Goal: Information Seeking & Learning: Get advice/opinions

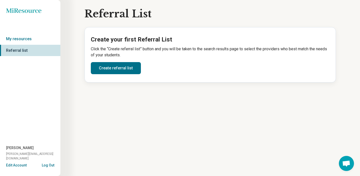
click at [20, 13] on icon at bounding box center [23, 10] width 35 height 5
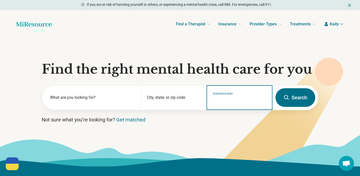
click at [222, 104] on input "Insurance plan" at bounding box center [240, 101] width 54 height 6
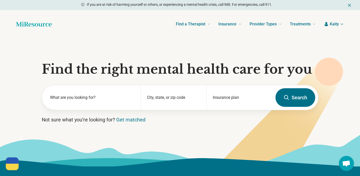
click at [292, 98] on button "Search" at bounding box center [296, 97] width 40 height 19
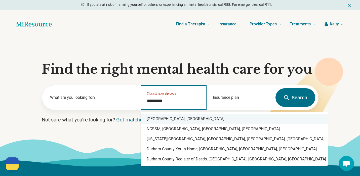
click at [175, 121] on div "Durham, NC" at bounding box center [235, 119] width 188 height 10
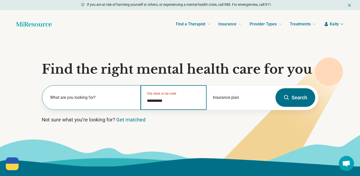
type input "**********"
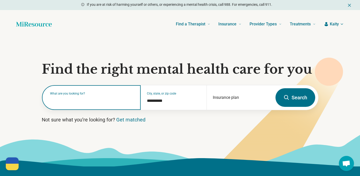
click at [98, 103] on input "text" at bounding box center [92, 100] width 85 height 6
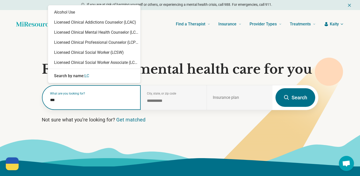
type input "****"
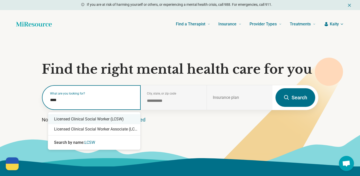
click at [81, 118] on div "Licensed Clinical Social Worker (LCSW)" at bounding box center [94, 119] width 92 height 10
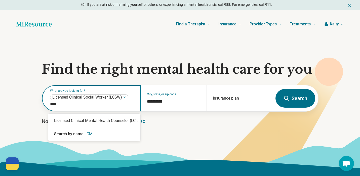
type input "*****"
click at [92, 126] on div "Licensed Clinical Mental Health Counselor (LCMHC)" at bounding box center [94, 121] width 92 height 10
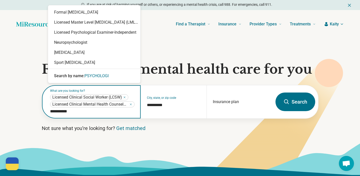
type input "**********"
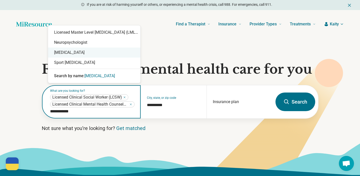
click at [75, 54] on div "[MEDICAL_DATA]" at bounding box center [94, 53] width 92 height 10
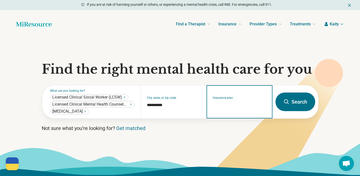
click at [227, 105] on input "Insurance plan" at bounding box center [240, 105] width 54 height 6
click at [221, 128] on div "DSHIP" at bounding box center [218, 128] width 22 height 10
type input "*****"
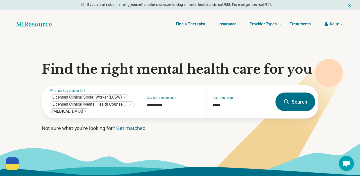
click at [296, 103] on button "Search" at bounding box center [296, 102] width 40 height 19
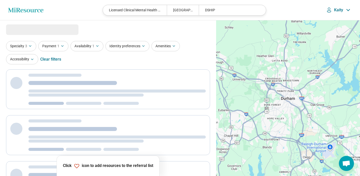
select select "***"
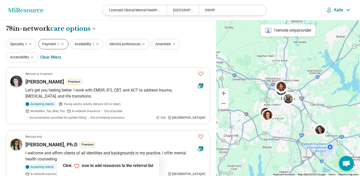
click at [55, 43] on button "Payment 1" at bounding box center [53, 44] width 30 height 10
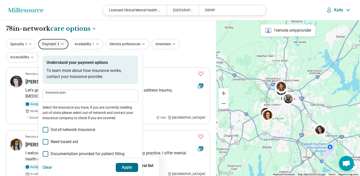
type input "*****"
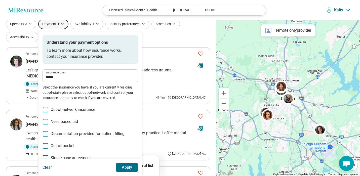
scroll to position [33, 0]
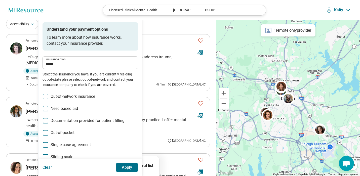
click at [47, 97] on icon at bounding box center [46, 97] width 6 height 6
click at [46, 109] on icon at bounding box center [46, 109] width 6 height 6
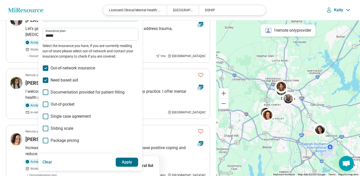
scroll to position [68, 0]
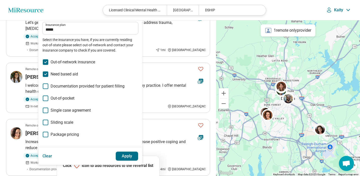
click at [46, 124] on icon at bounding box center [46, 123] width 6 height 6
click at [47, 101] on label "Out-of-pocket" at bounding box center [91, 98] width 96 height 6
click at [45, 61] on icon at bounding box center [46, 62] width 6 height 6
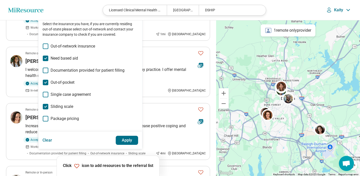
scroll to position [65, 0]
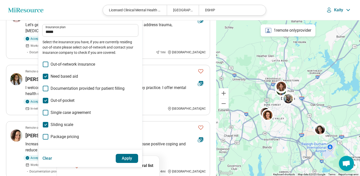
click at [131, 160] on button "Apply" at bounding box center [127, 158] width 23 height 9
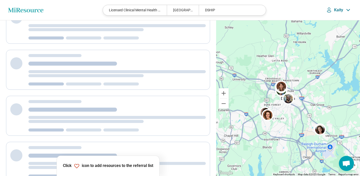
scroll to position [33, 0]
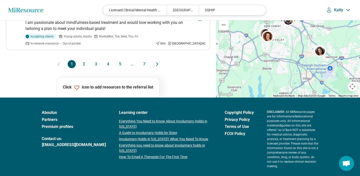
scroll to position [629, 0]
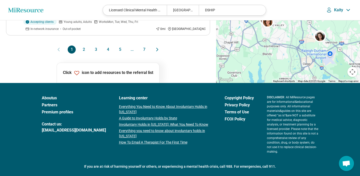
click at [83, 46] on button "2" at bounding box center [84, 50] width 8 height 8
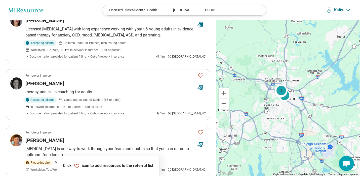
scroll to position [591, 0]
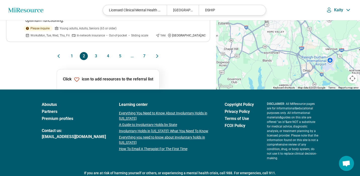
click at [73, 52] on button "1" at bounding box center [72, 56] width 8 height 8
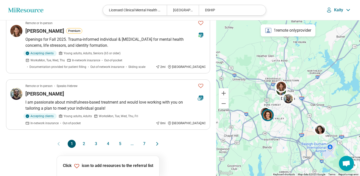
scroll to position [535, 0]
click at [82, 140] on button "2" at bounding box center [84, 144] width 8 height 8
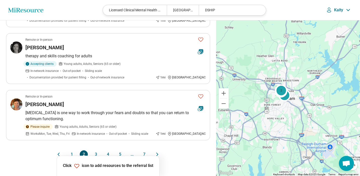
scroll to position [591, 0]
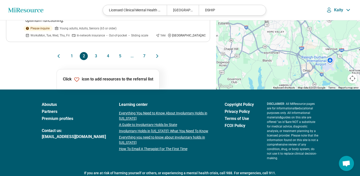
click at [71, 52] on button "1" at bounding box center [72, 56] width 8 height 8
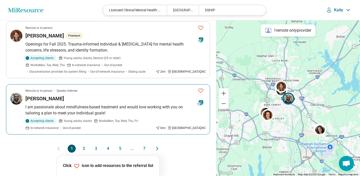
scroll to position [535, 0]
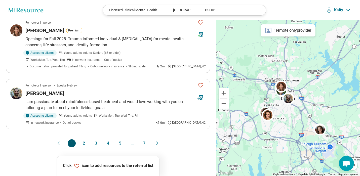
click at [83, 139] on button "2" at bounding box center [84, 143] width 8 height 8
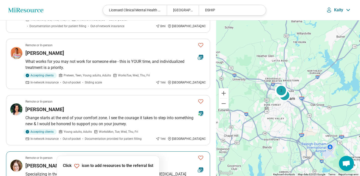
scroll to position [248, 0]
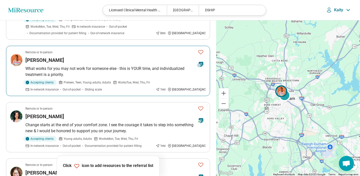
click at [17, 54] on img at bounding box center [16, 60] width 12 height 12
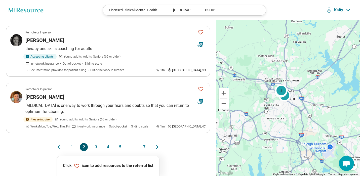
click at [95, 143] on button "3" at bounding box center [96, 147] width 8 height 8
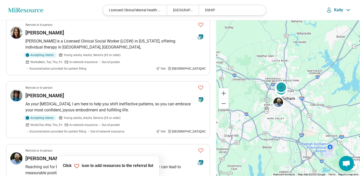
scroll to position [49, 0]
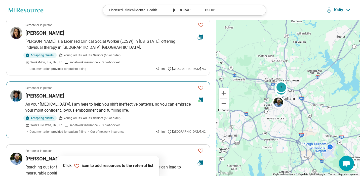
click at [18, 94] on img at bounding box center [16, 96] width 12 height 12
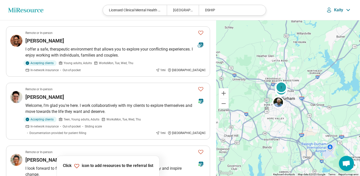
scroll to position [226, 0]
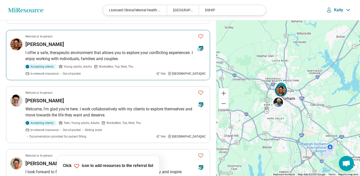
click at [19, 39] on img at bounding box center [16, 44] width 12 height 12
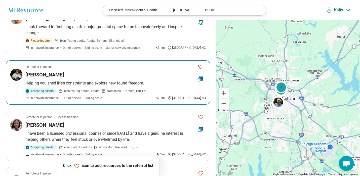
scroll to position [379, 0]
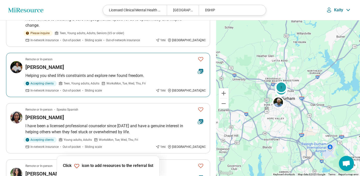
click at [18, 61] on img at bounding box center [16, 67] width 12 height 12
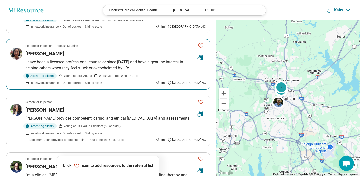
scroll to position [443, 0]
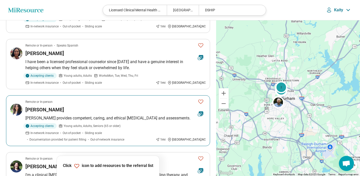
click at [15, 104] on img at bounding box center [16, 110] width 12 height 12
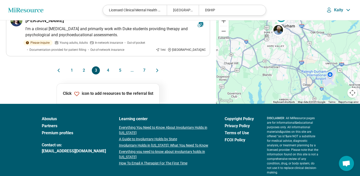
scroll to position [589, 0]
click at [106, 67] on button "4" at bounding box center [108, 71] width 8 height 8
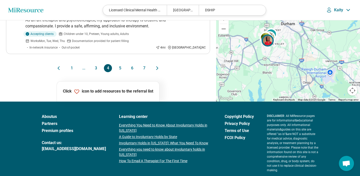
scroll to position [617, 0]
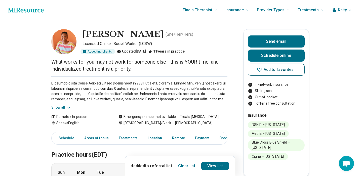
click at [297, 71] on button "Add to favorites" at bounding box center [276, 70] width 57 height 12
click at [222, 162] on link "View list" at bounding box center [215, 166] width 28 height 8
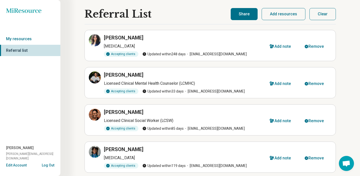
click at [244, 17] on button "Share" at bounding box center [244, 14] width 27 height 12
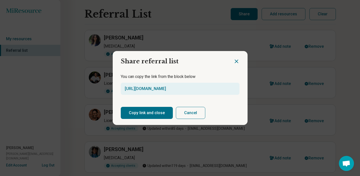
click at [150, 113] on button "Copy link and close" at bounding box center [147, 113] width 52 height 12
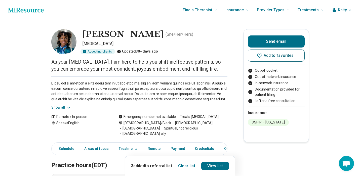
click at [289, 55] on span "Add to favorites" at bounding box center [279, 56] width 30 height 4
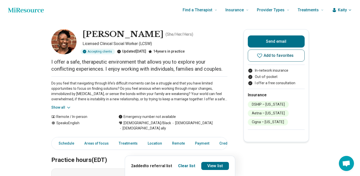
click at [272, 55] on span "Add to favorites" at bounding box center [279, 56] width 30 height 4
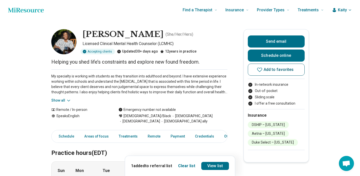
click at [290, 65] on button "Add to favorites" at bounding box center [276, 70] width 57 height 12
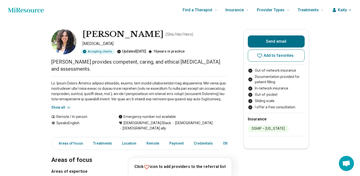
click at [150, 167] on icon at bounding box center [147, 167] width 6 height 6
click at [149, 167] on icon at bounding box center [147, 167] width 6 height 6
click at [270, 57] on span "Add to favorites" at bounding box center [279, 56] width 30 height 4
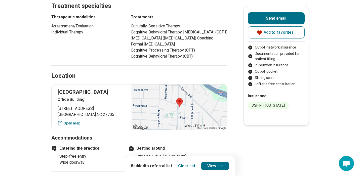
scroll to position [251, 0]
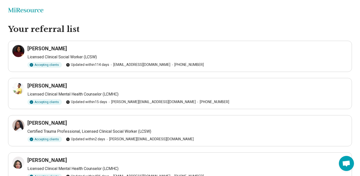
scroll to position [65, 0]
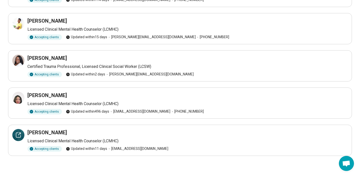
click at [18, 141] on div at bounding box center [18, 135] width 12 height 12
click at [20, 100] on icon at bounding box center [18, 98] width 6 height 6
click at [19, 65] on div at bounding box center [18, 61] width 12 height 12
click at [18, 26] on div at bounding box center [18, 23] width 12 height 12
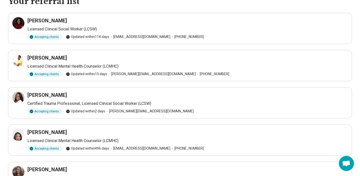
scroll to position [27, 0]
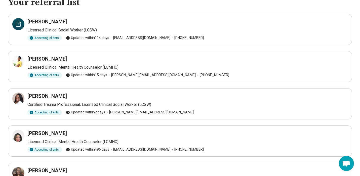
click at [20, 27] on icon at bounding box center [18, 24] width 6 height 6
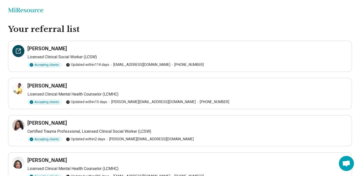
click at [18, 53] on icon at bounding box center [18, 51] width 6 height 6
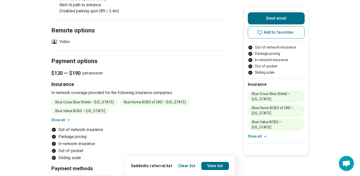
scroll to position [376, 0]
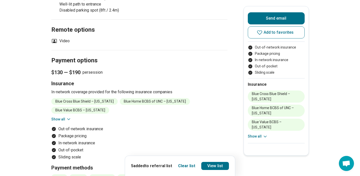
click at [62, 117] on button "Show all" at bounding box center [61, 119] width 20 height 5
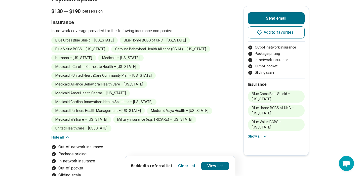
scroll to position [438, 0]
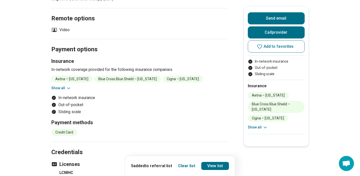
scroll to position [233, 0]
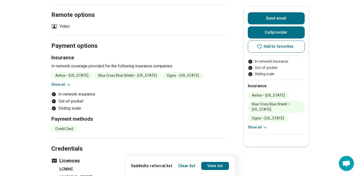
click at [59, 84] on button "Show all" at bounding box center [61, 84] width 20 height 5
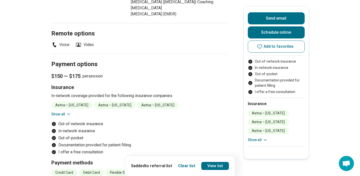
scroll to position [359, 0]
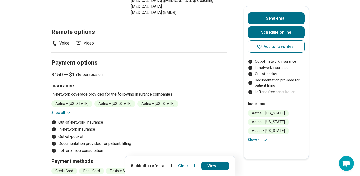
click at [60, 116] on button "Show all" at bounding box center [61, 112] width 20 height 5
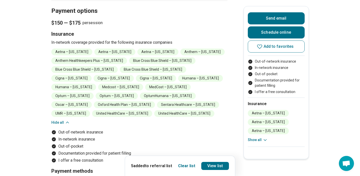
scroll to position [425, 0]
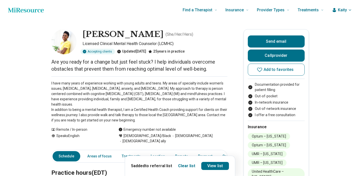
scroll to position [148, 0]
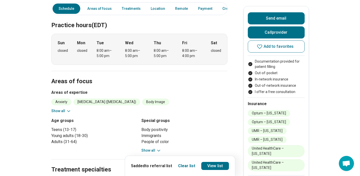
click at [65, 109] on button "Show all" at bounding box center [61, 111] width 20 height 5
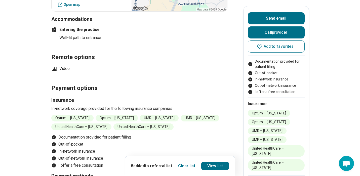
scroll to position [464, 0]
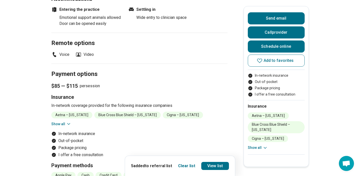
scroll to position [432, 0]
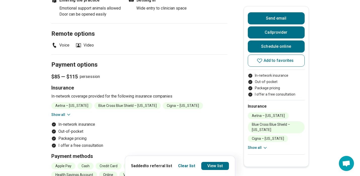
click at [65, 118] on button "Show all" at bounding box center [61, 114] width 20 height 5
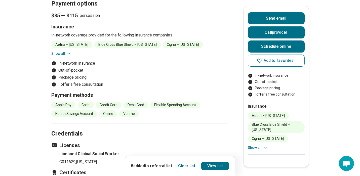
scroll to position [497, 0]
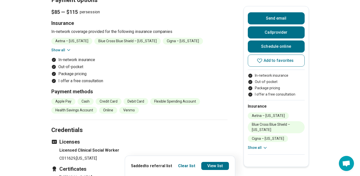
click at [60, 53] on button "Show all" at bounding box center [61, 50] width 20 height 5
